Goal: Information Seeking & Learning: Find specific fact

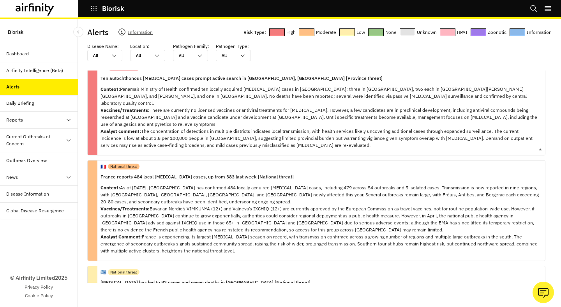
scroll to position [23, 0]
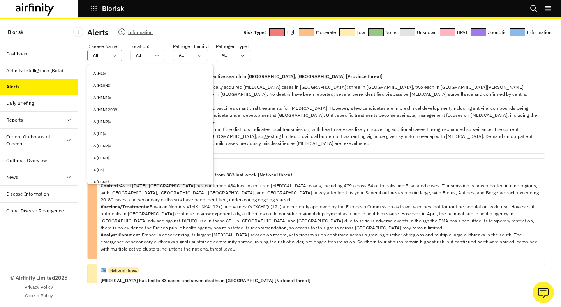
click at [113, 52] on div "All All" at bounding box center [104, 55] width 35 height 11
click at [120, 72] on div "[MEDICAL_DATA]" at bounding box center [151, 74] width 114 height 6
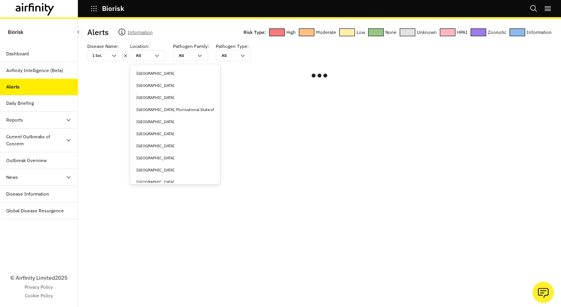
click at [134, 57] on div "All All" at bounding box center [142, 55] width 23 height 11
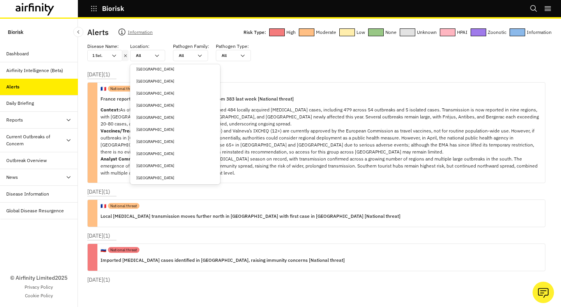
scroll to position [91, 0]
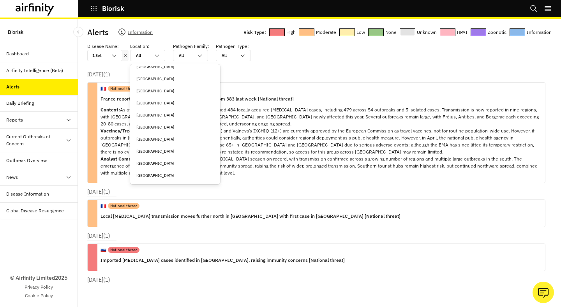
click at [152, 127] on div "[GEOGRAPHIC_DATA]" at bounding box center [175, 127] width 78 height 6
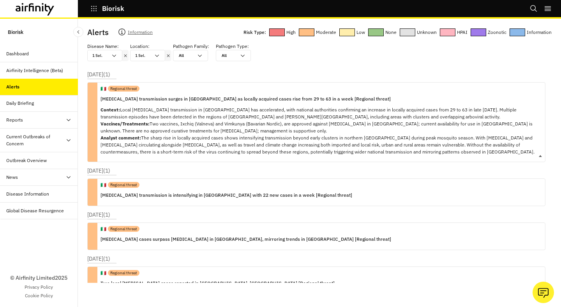
drag, startPoint x: 151, startPoint y: 122, endPoint x: 204, endPoint y: 128, distance: 52.5
click at [204, 128] on p "Context: Local [MEDICAL_DATA] transmission in [GEOGRAPHIC_DATA] has accelerated…" at bounding box center [320, 130] width 439 height 49
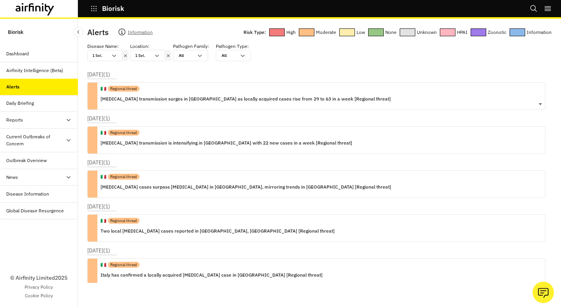
click at [195, 108] on div "🇮🇹 Regional threat [MEDICAL_DATA] transmission surges in [GEOGRAPHIC_DATA] as l…" at bounding box center [246, 96] width 290 height 27
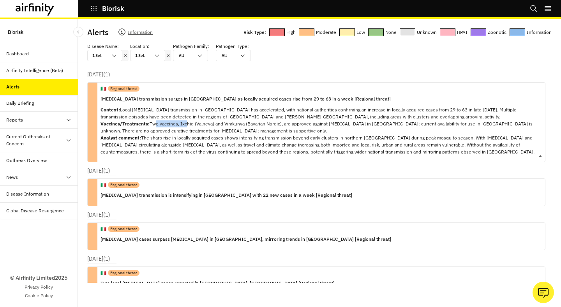
drag, startPoint x: 151, startPoint y: 124, endPoint x: 184, endPoint y: 127, distance: 33.3
click at [184, 127] on p "Context: Local [MEDICAL_DATA] transmission in [GEOGRAPHIC_DATA] has accelerated…" at bounding box center [320, 130] width 439 height 49
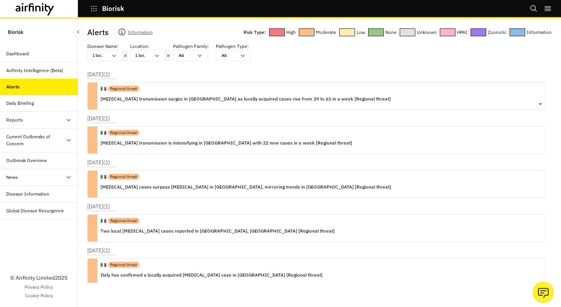
click at [173, 103] on div "🇮🇹 Regional threat [MEDICAL_DATA] transmission surges in [GEOGRAPHIC_DATA] as l…" at bounding box center [246, 96] width 290 height 27
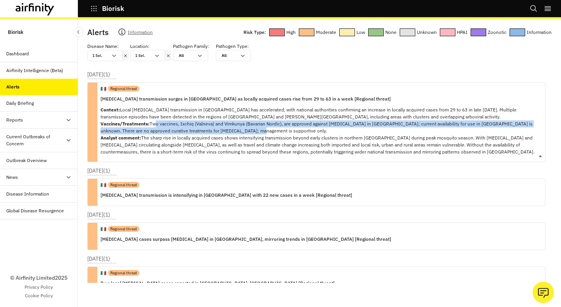
copy p "wo vaccines, Ixchiq (Valneva) and Vimkunya (Bavarian Nordic), are approved agai…"
drag, startPoint x: 151, startPoint y: 124, endPoint x: 245, endPoint y: 130, distance: 94.2
click at [245, 130] on p "Context: Local [MEDICAL_DATA] transmission in [GEOGRAPHIC_DATA] has accelerated…" at bounding box center [320, 130] width 439 height 49
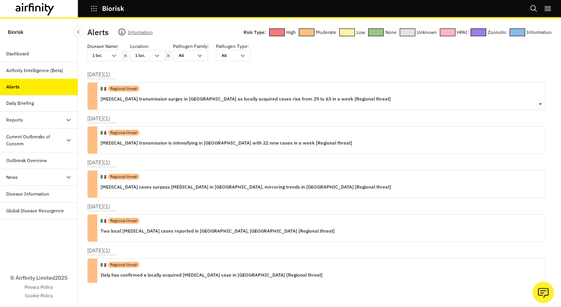
click at [365, 94] on div "🇮🇹 Regional threat [MEDICAL_DATA] transmission surges in [GEOGRAPHIC_DATA] as l…" at bounding box center [316, 96] width 459 height 28
